Goal: Communication & Community: Answer question/provide support

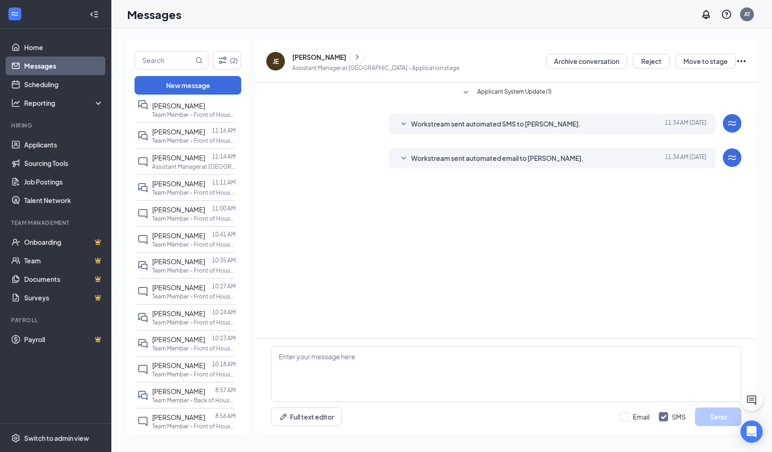
scroll to position [105, 0]
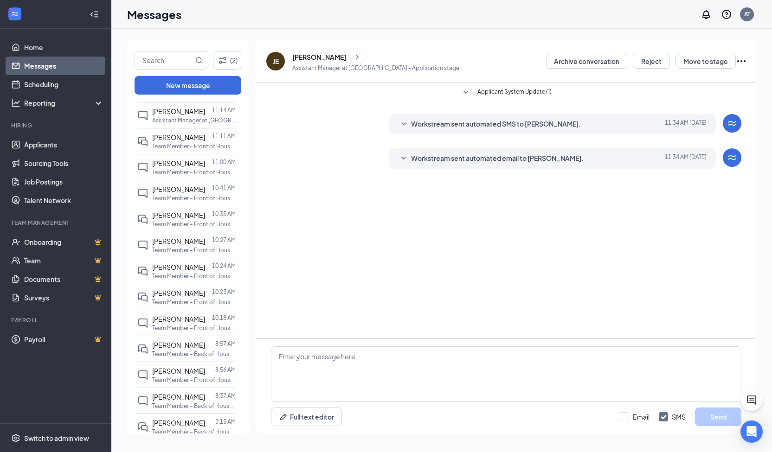
drag, startPoint x: 242, startPoint y: 146, endPoint x: 296, endPoint y: 115, distance: 62.1
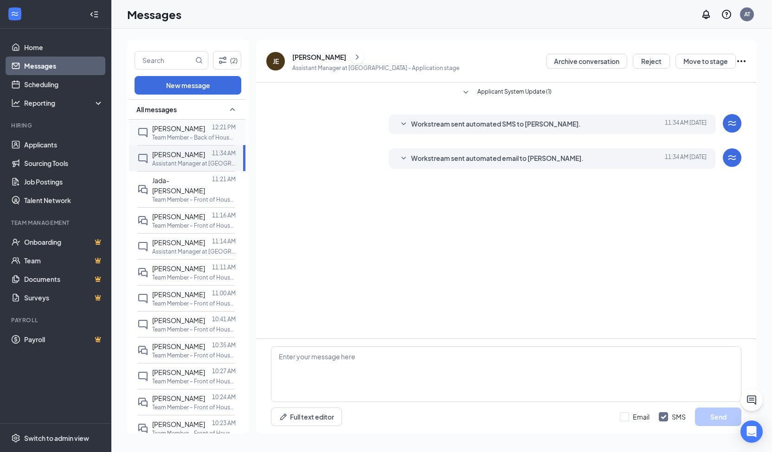
click at [186, 129] on span "[PERSON_NAME]" at bounding box center [178, 128] width 53 height 8
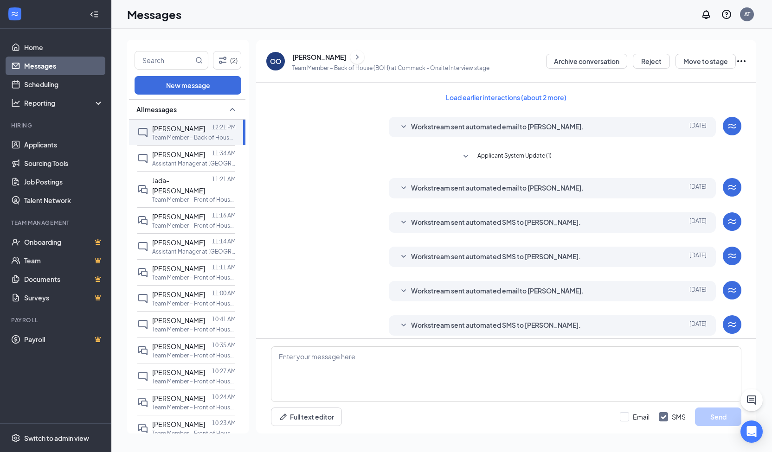
click at [185, 35] on div "(2) New message All messages [PERSON_NAME] 12:21 PM Team Member – Back of House…" at bounding box center [441, 241] width 661 height 424
click at [282, 127] on div "Workstream sent automated email to [PERSON_NAME]. [DATE] Hi [PERSON_NAME], Than…" at bounding box center [506, 129] width 470 height 25
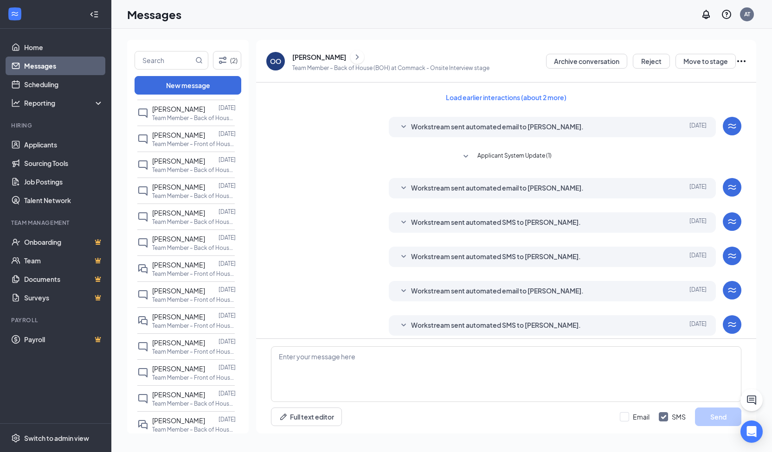
scroll to position [640, 0]
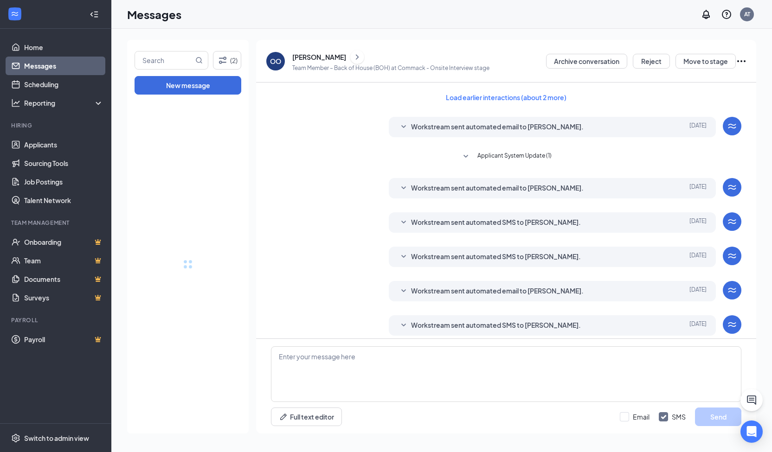
drag, startPoint x: 243, startPoint y: 156, endPoint x: 340, endPoint y: 204, distance: 107.9
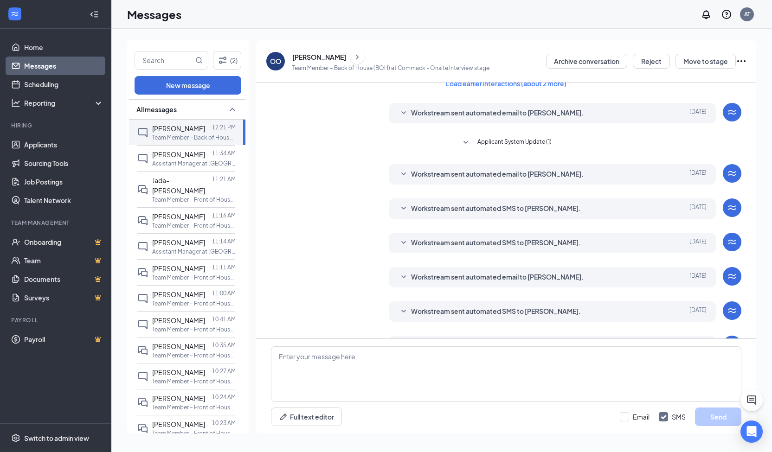
scroll to position [109, 0]
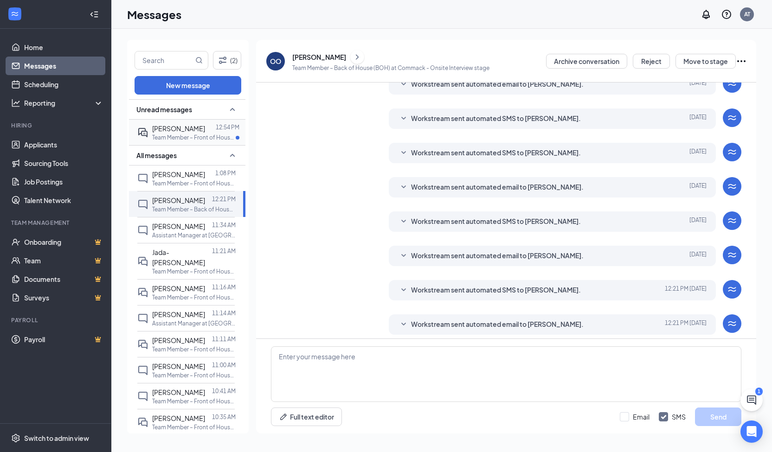
scroll to position [109, 0]
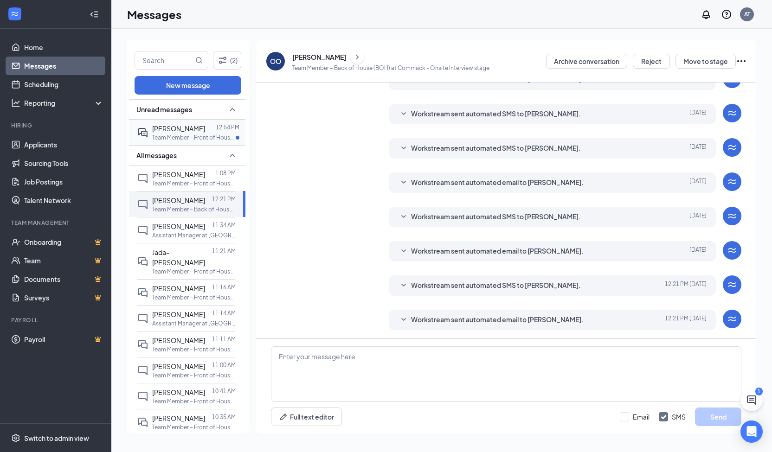
click at [184, 133] on span "[PERSON_NAME]" at bounding box center [178, 128] width 53 height 8
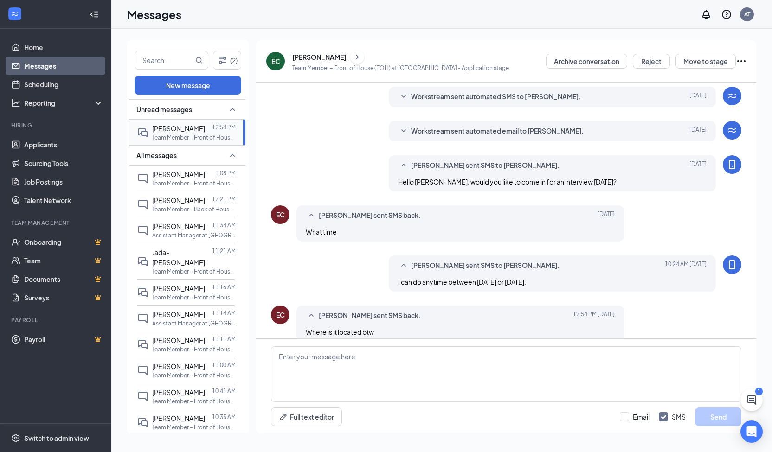
scroll to position [39, 0]
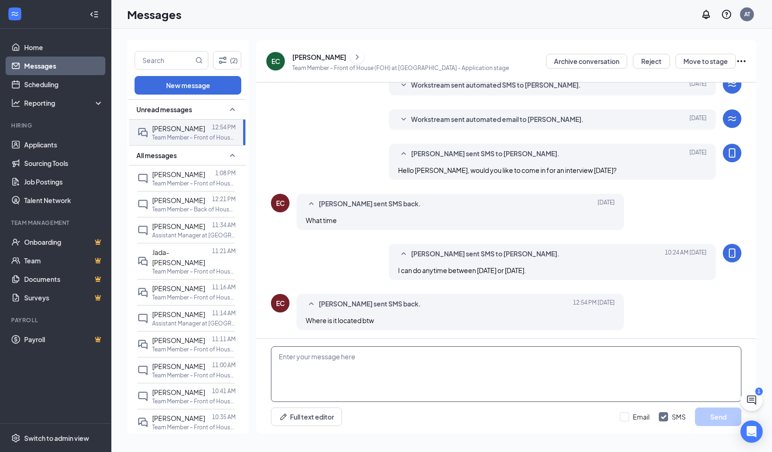
click at [326, 363] on textarea at bounding box center [506, 375] width 470 height 56
click at [325, 361] on textarea "1006 broadhoillow rd, Farmingdale" at bounding box center [506, 375] width 470 height 56
click at [411, 348] on textarea "1006 broadholow rd, Farmingdale" at bounding box center [506, 375] width 470 height 56
click at [323, 360] on textarea "1006 broadholow rd, Farmingdale" at bounding box center [506, 375] width 470 height 56
click at [399, 355] on textarea "1006 broadhollow rd, Farmingdale" at bounding box center [506, 375] width 470 height 56
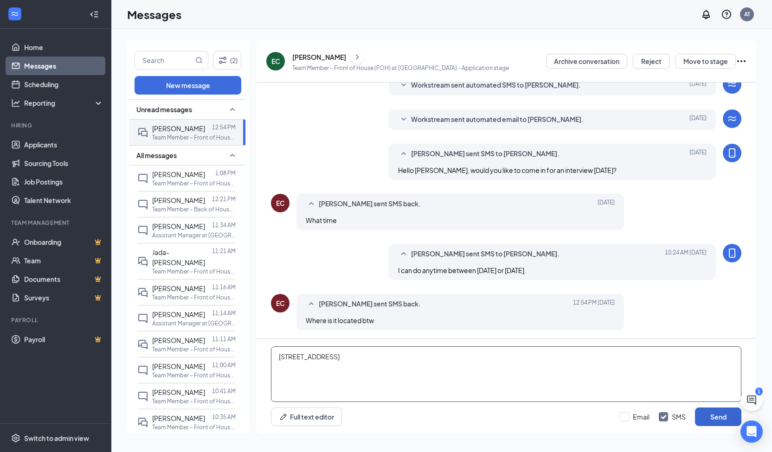
type textarea "1006 broadhollow rd, Farmingdale"
click at [706, 417] on button "Send" at bounding box center [718, 417] width 46 height 19
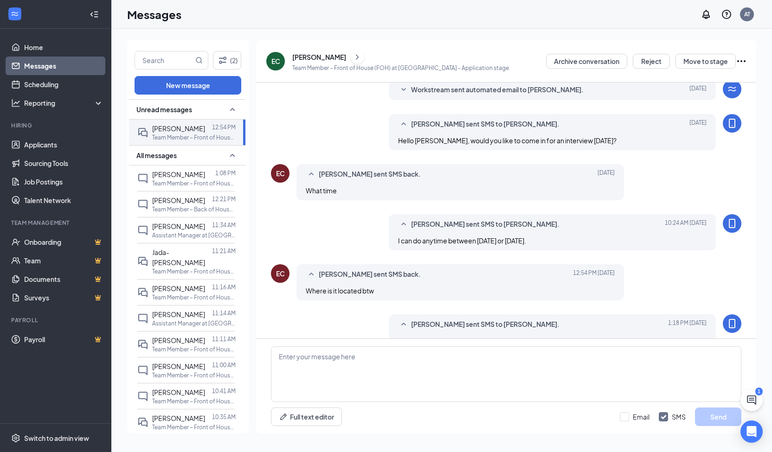
scroll to position [89, 0]
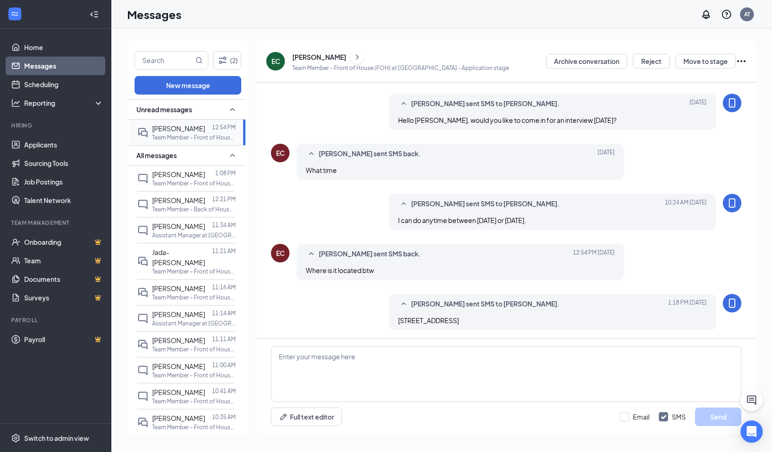
click at [178, 133] on span "[PERSON_NAME]" at bounding box center [178, 128] width 53 height 8
click at [205, 180] on div at bounding box center [210, 174] width 10 height 10
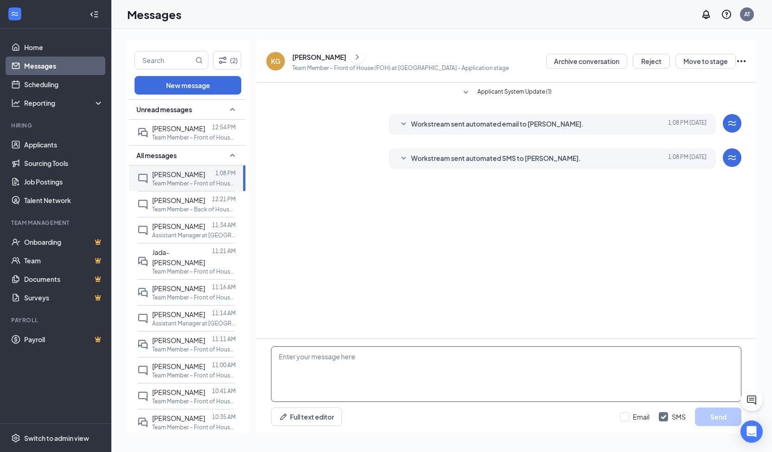
paste textarea "Hello , would you like to come in for an interview tomorrow?"
click at [296, 357] on textarea "Hello , would you like to come in for an interview tomorrow?" at bounding box center [506, 375] width 470 height 56
type textarea "Hello Kevin, would you like to come in for an interview tomorrow?"
click at [703, 419] on button "Send" at bounding box center [718, 417] width 46 height 19
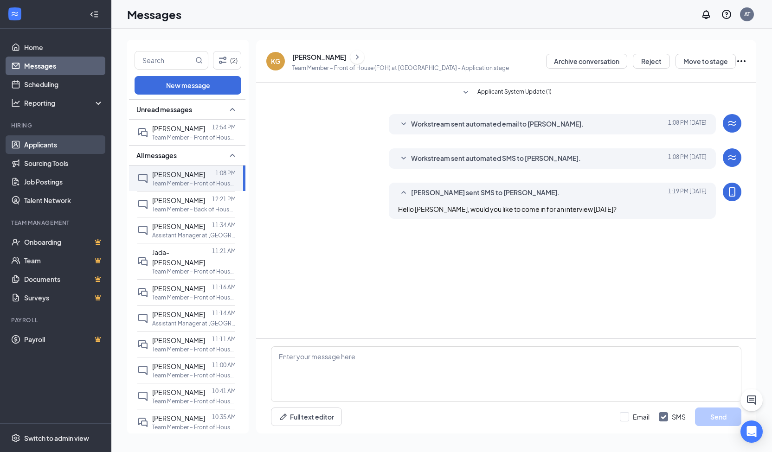
click at [52, 141] on link "Applicants" at bounding box center [63, 144] width 79 height 19
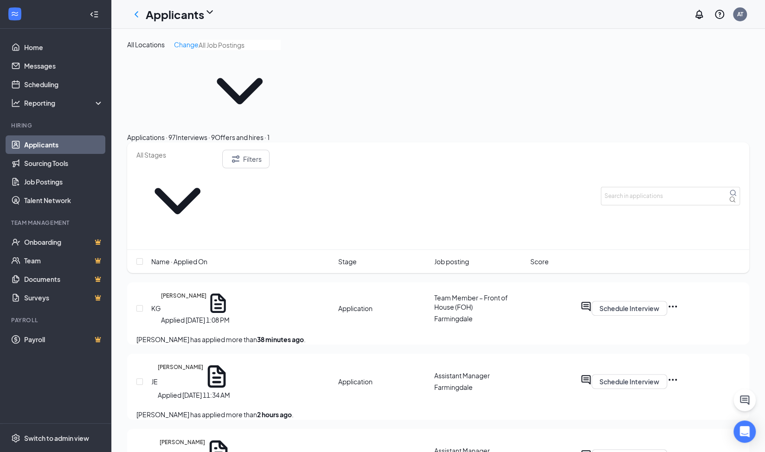
click at [209, 50] on input "text" at bounding box center [240, 45] width 82 height 10
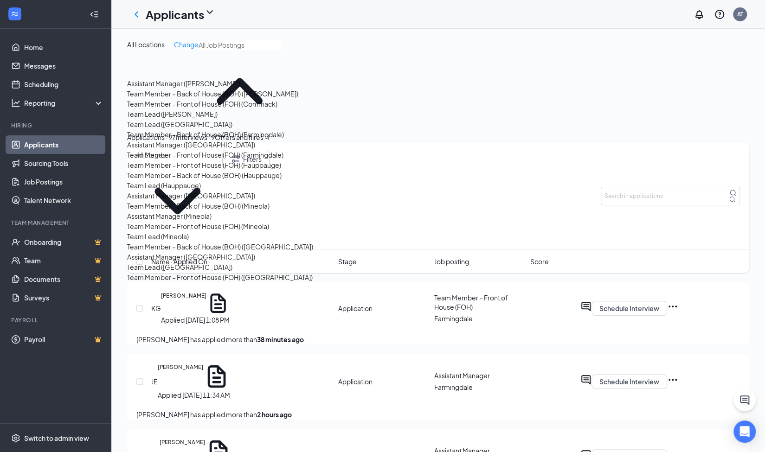
scroll to position [76, 0]
click at [209, 160] on div "Team Member – Front of House (FOH) (Farmingdale)" at bounding box center [205, 155] width 156 height 10
type input "Team Member – Front of House (FOH) (Farmingdale)"
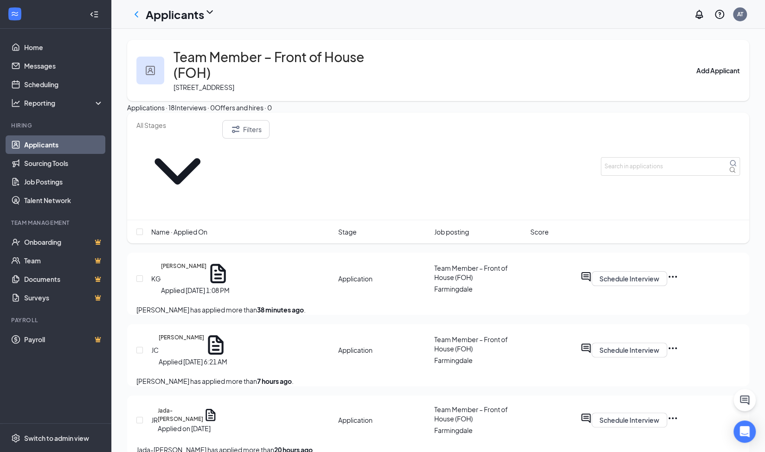
click at [209, 227] on div "Name · Applied On" at bounding box center [241, 232] width 181 height 10
click at [209, 226] on icon "ArrowDown" at bounding box center [211, 231] width 11 height 11
